Goal: Task Accomplishment & Management: Manage account settings

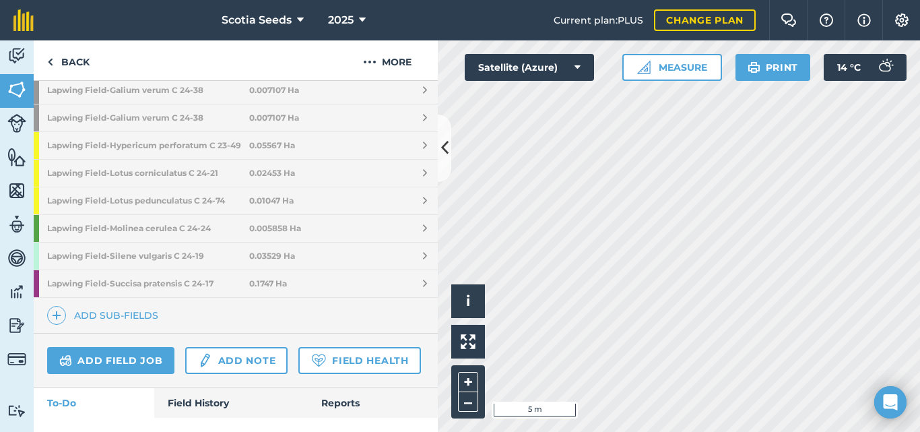
scroll to position [1743, 0]
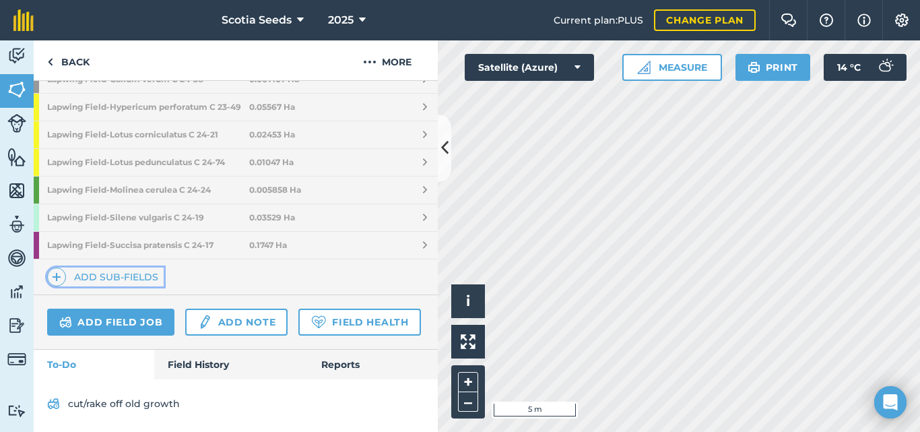
click at [110, 272] on link "Add sub-fields" at bounding box center [105, 276] width 117 height 19
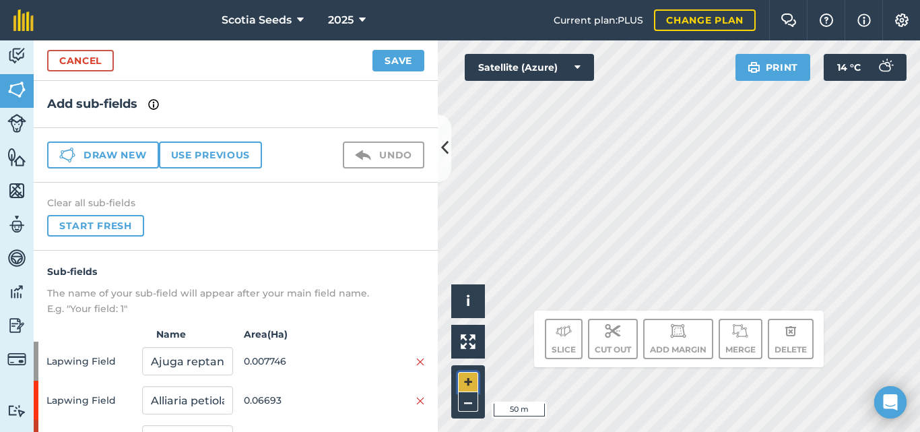
click at [463, 382] on button "+" at bounding box center [468, 382] width 20 height 20
click at [473, 378] on button "+" at bounding box center [468, 382] width 20 height 20
click at [659, 329] on div "Hello i © 2025 TomTom, Microsoft 5 m + – Satellite (Azure) Print 14 ° C Slice C…" at bounding box center [679, 235] width 482 height 391
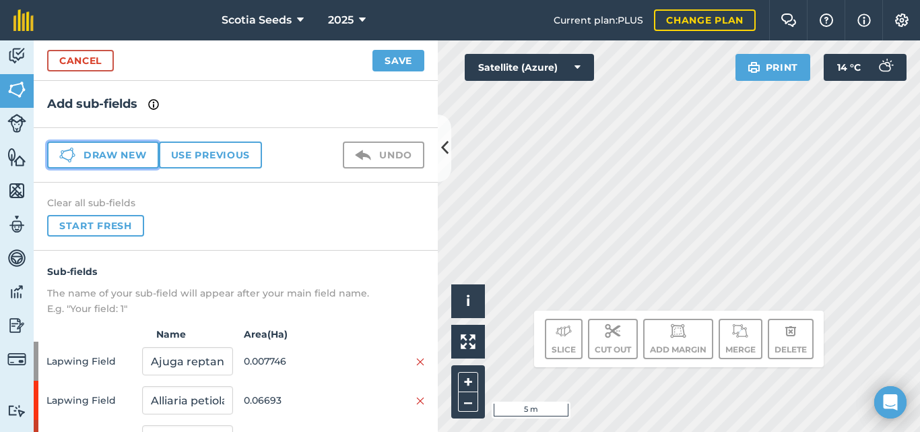
click at [111, 148] on button "Draw new" at bounding box center [103, 154] width 112 height 27
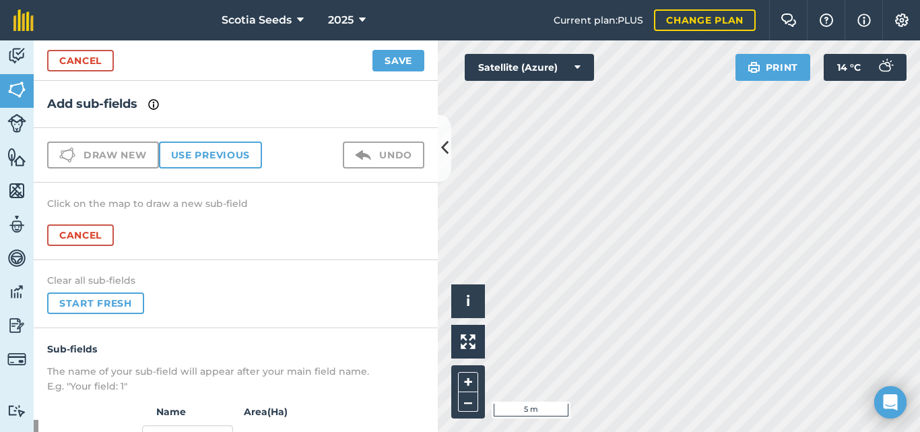
click at [712, 431] on html "Scotia Seeds 2025 Current plan : PLUS Change plan Farm Chat Help Info Settings …" at bounding box center [460, 216] width 920 height 432
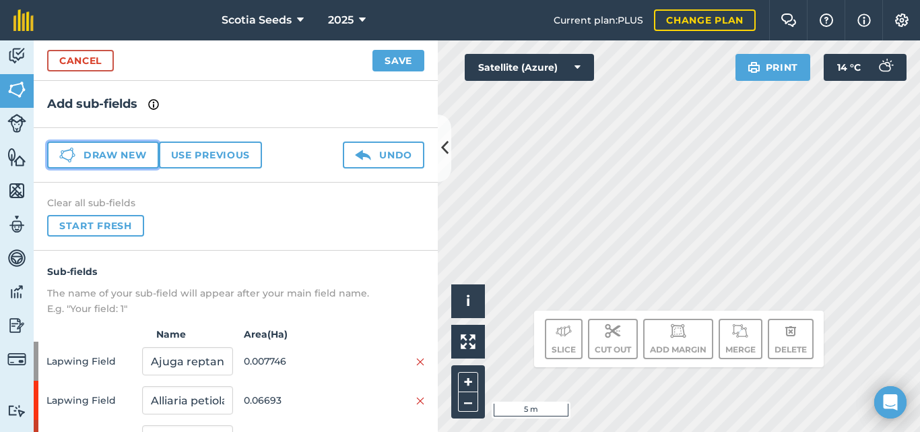
click at [133, 150] on button "Draw new" at bounding box center [103, 154] width 112 height 27
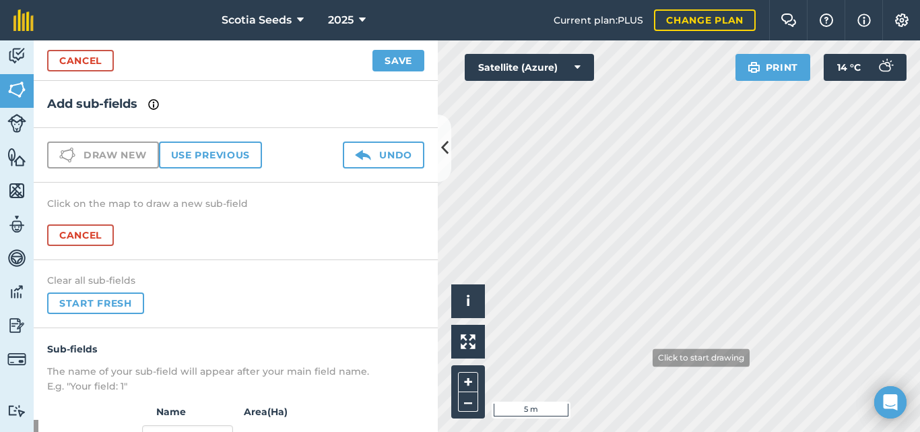
click at [701, 431] on html "Scotia Seeds 2025 Current plan : PLUS Change plan Farm Chat Help Info Settings …" at bounding box center [460, 216] width 920 height 432
click at [436, 30] on div "Scotia Seeds 2025 Current plan : PLUS Change plan Farm Chat Help Info Settings …" at bounding box center [460, 216] width 920 height 432
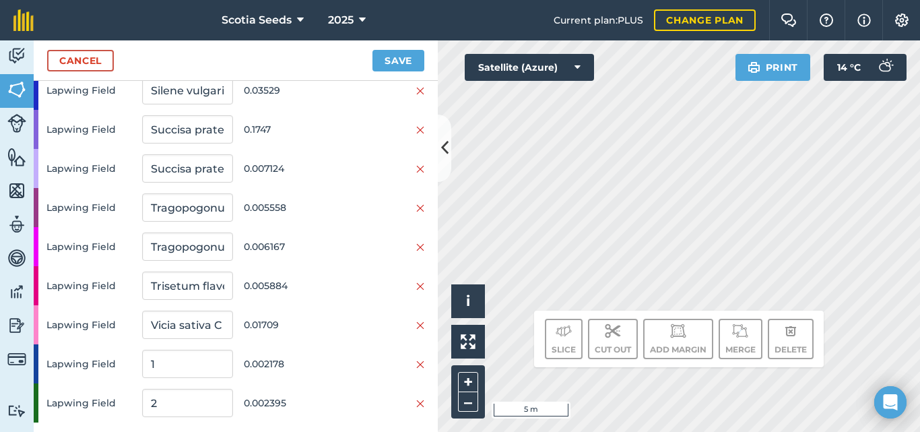
scroll to position [2138, 0]
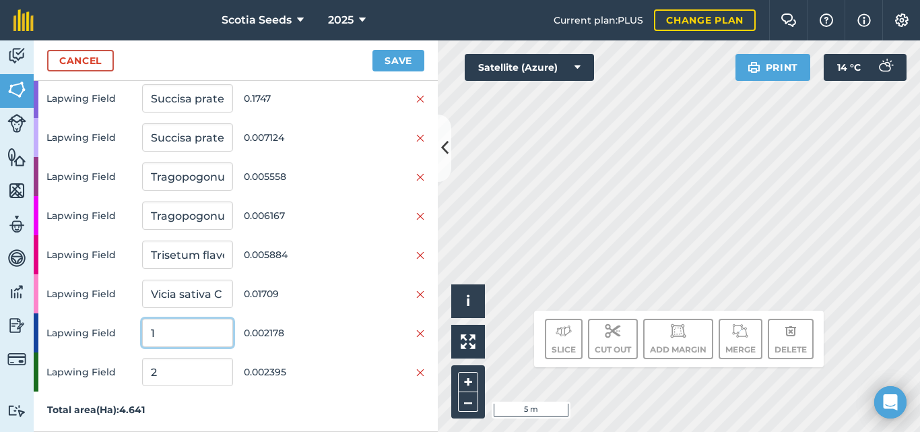
drag, startPoint x: 189, startPoint y: 331, endPoint x: 121, endPoint y: 355, distance: 72.6
type input "Hypericum maculatum C 24-67"
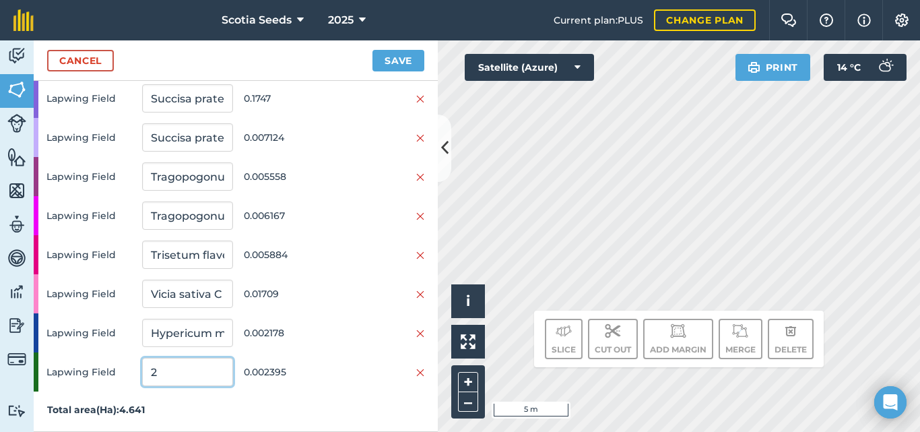
drag, startPoint x: 164, startPoint y: 374, endPoint x: 112, endPoint y: 369, distance: 52.1
click at [112, 369] on div "Lapwing Field 2 0.002395" at bounding box center [236, 371] width 404 height 39
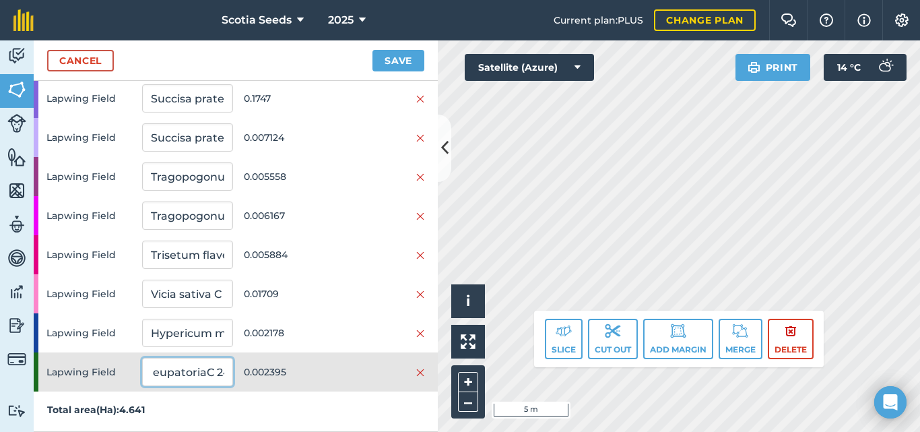
scroll to position [0, 65]
click at [181, 371] on input "Agrimonia eupatoriaC 24-63" at bounding box center [187, 372] width 90 height 28
type input "Agrimonia eupatoria C 24-63"
click at [400, 63] on button "Save" at bounding box center [398, 61] width 52 height 22
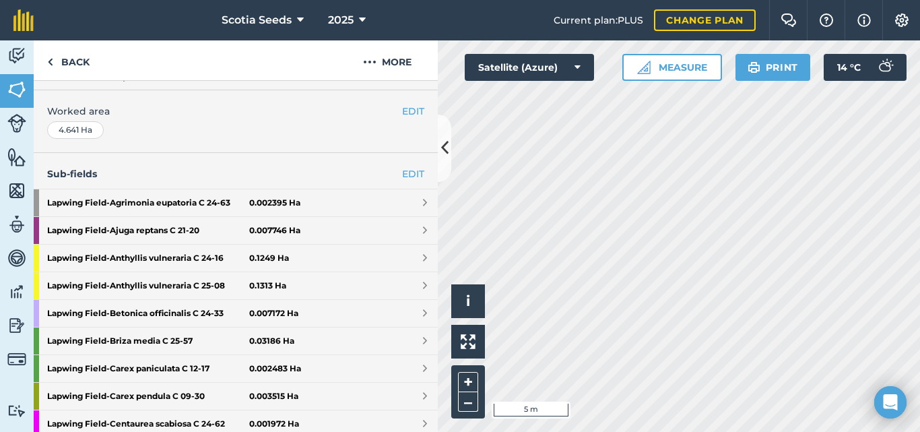
scroll to position [257, 0]
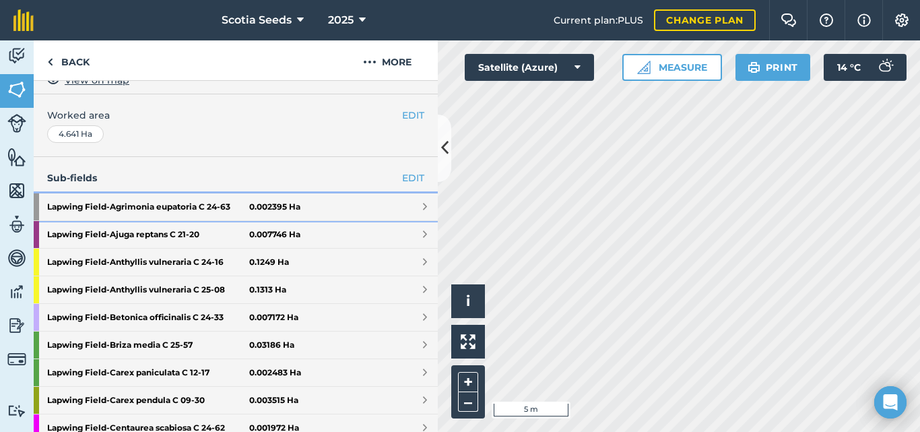
click at [85, 210] on strong "Lapwing Field - Agrimonia eupatoria C 24-63" at bounding box center [148, 206] width 202 height 27
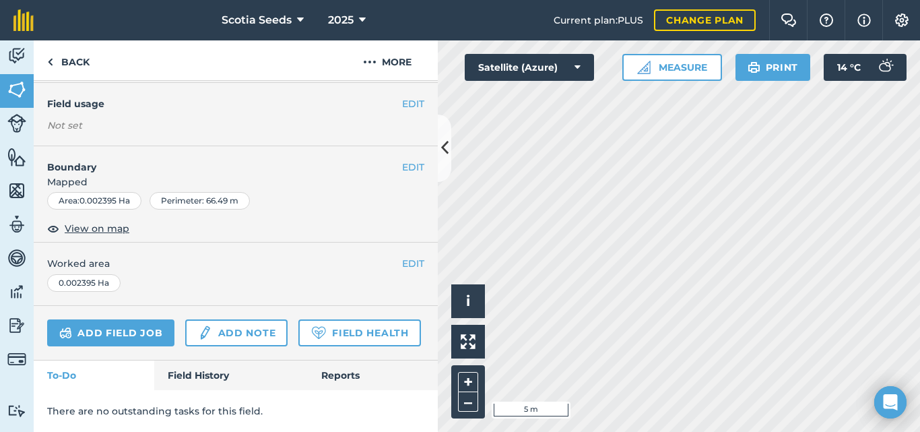
scroll to position [154, 0]
click at [403, 98] on button "EDIT" at bounding box center [413, 103] width 22 height 15
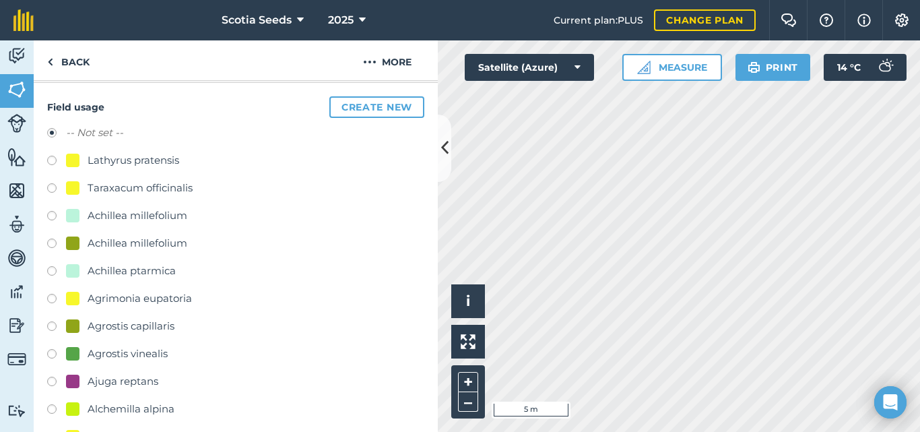
click at [52, 298] on label at bounding box center [56, 300] width 19 height 13
radio input "true"
radio input "false"
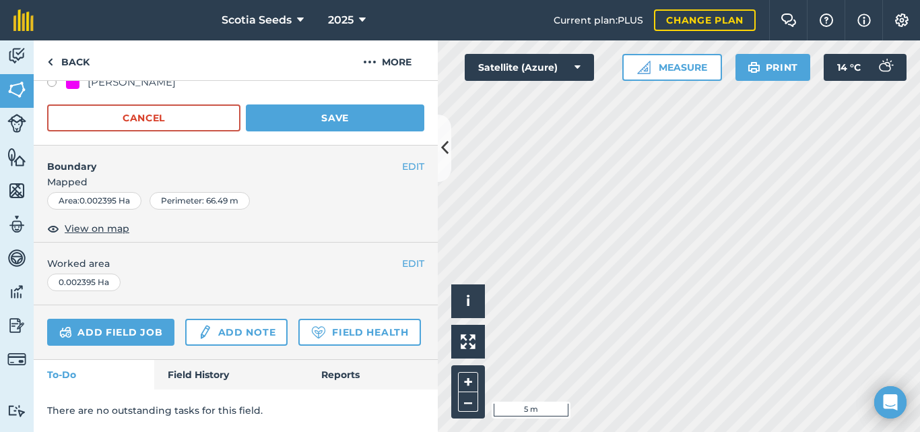
scroll to position [4261, 0]
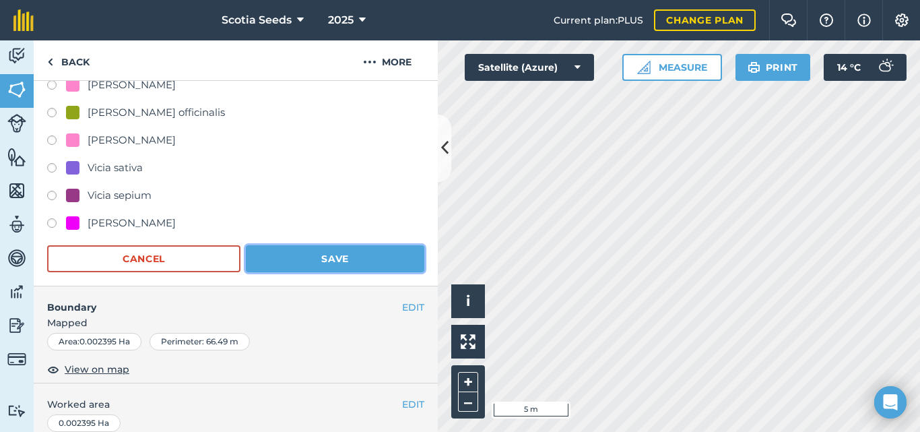
click at [312, 265] on button "Save" at bounding box center [335, 258] width 178 height 27
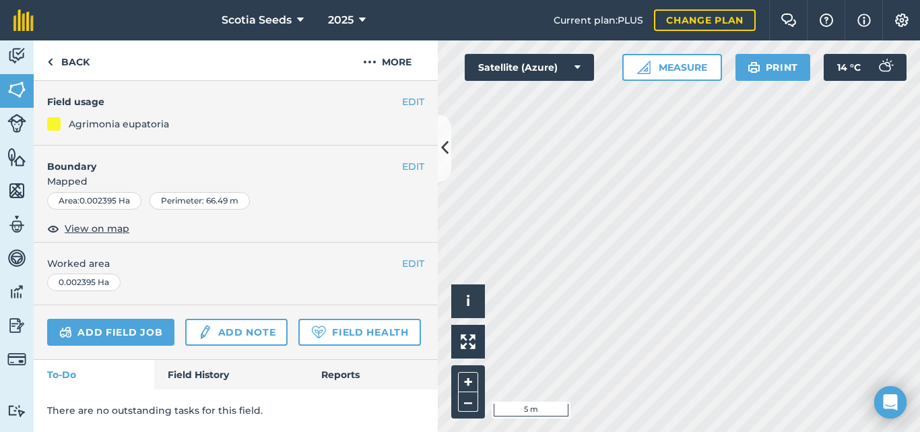
scroll to position [156, 0]
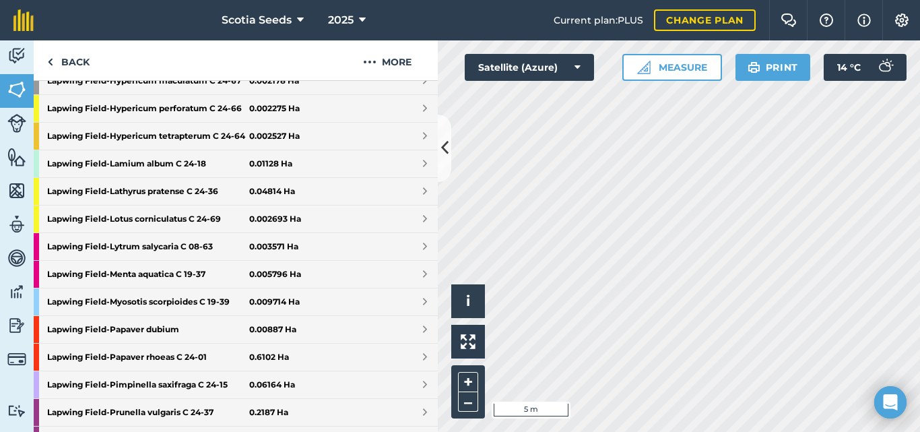
scroll to position [1042, 0]
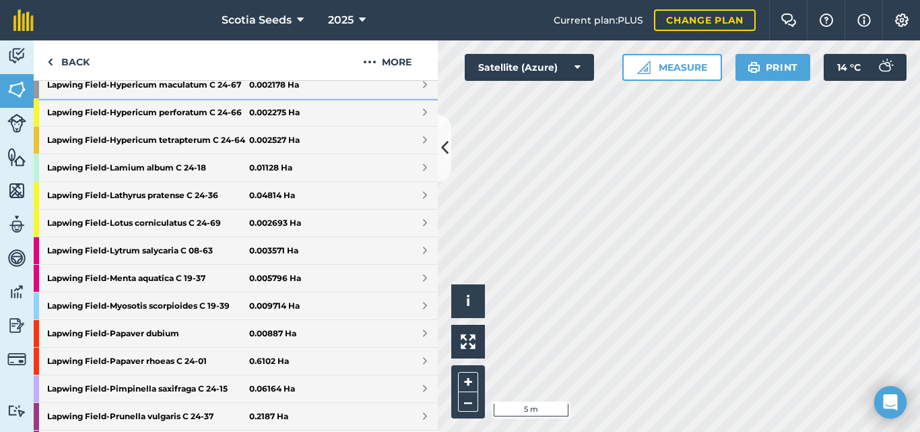
click at [300, 86] on link "Lapwing Field - Hypericum maculatum C 24-67 0.002178 Ha" at bounding box center [236, 84] width 404 height 27
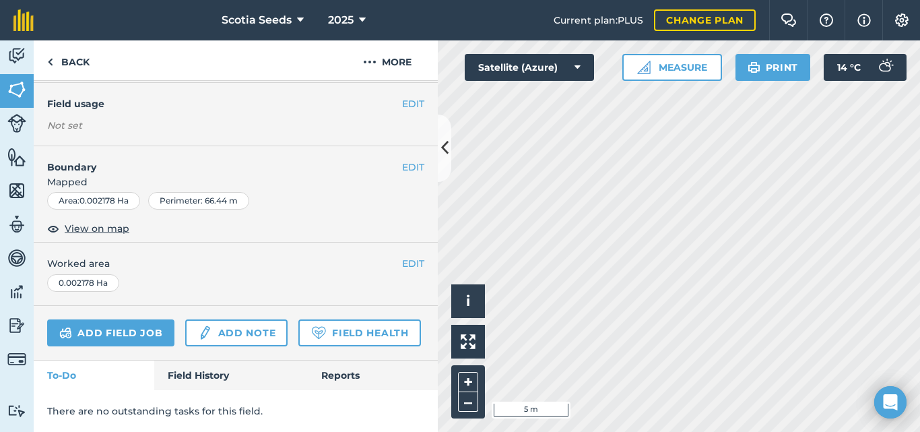
scroll to position [154, 0]
click at [300, 86] on div "EDIT Field usage Not set" at bounding box center [236, 114] width 404 height 63
click at [406, 105] on button "EDIT" at bounding box center [413, 103] width 22 height 15
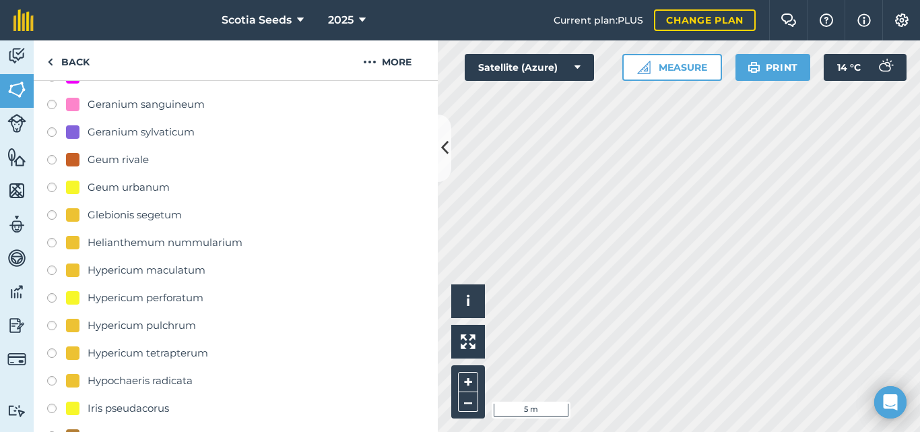
scroll to position [1986, 0]
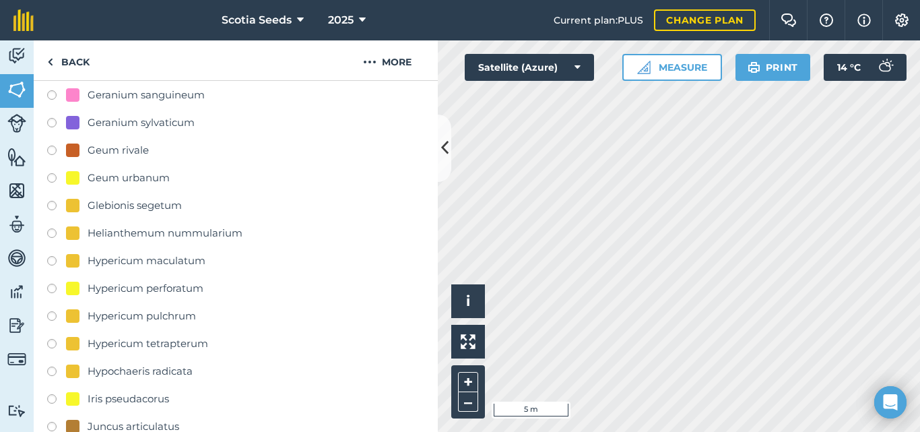
click at [179, 259] on div "Hypericum maculatum" at bounding box center [147, 261] width 118 height 16
radio input "true"
radio input "false"
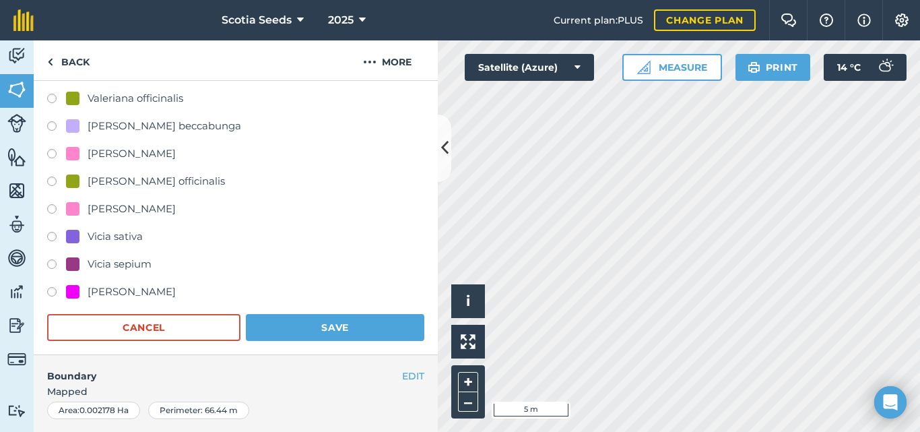
scroll to position [4231, 0]
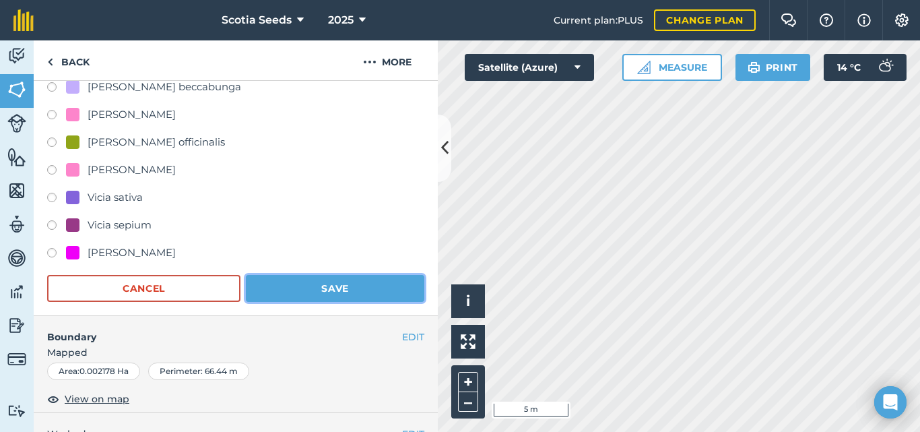
click at [324, 284] on button "Save" at bounding box center [335, 288] width 178 height 27
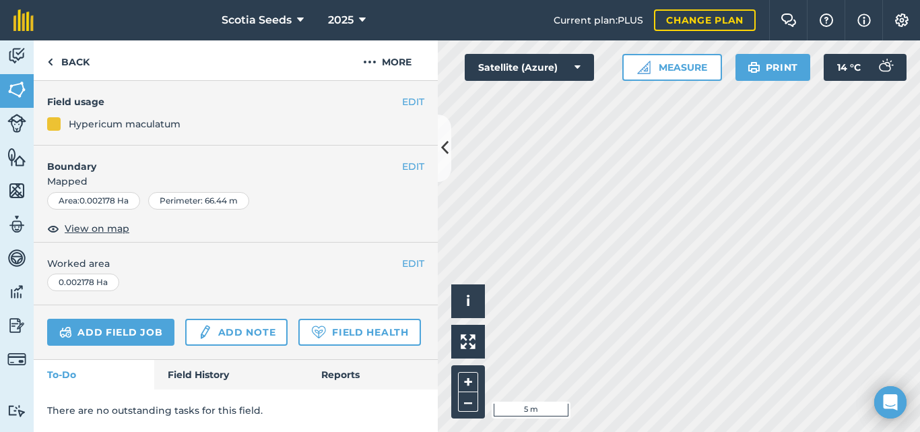
scroll to position [156, 0]
